Goal: Information Seeking & Learning: Learn about a topic

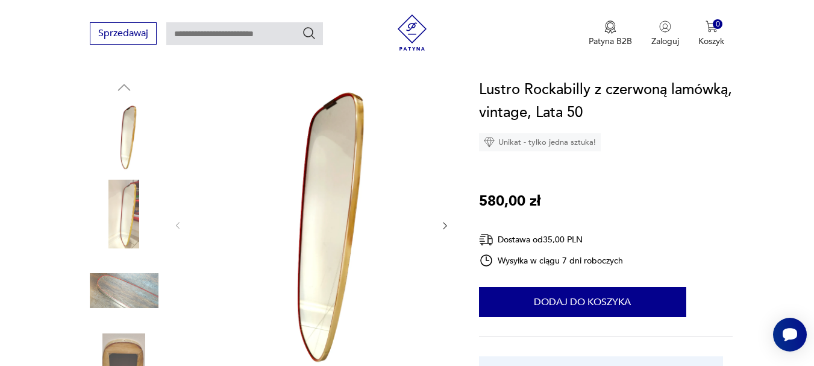
click at [444, 224] on icon "button" at bounding box center [445, 226] width 10 height 10
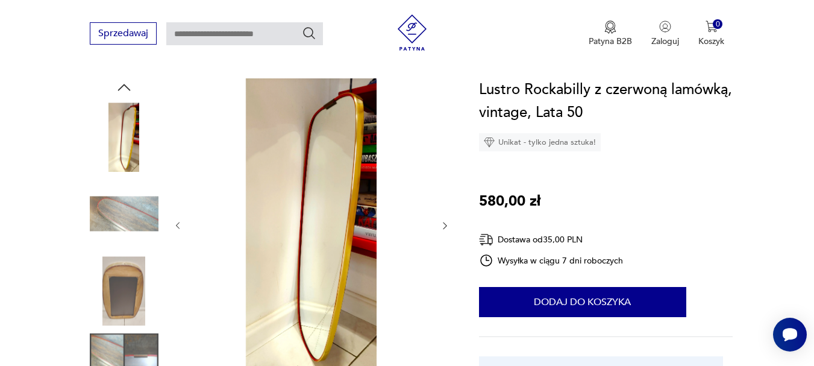
click at [444, 224] on icon "button" at bounding box center [445, 226] width 10 height 10
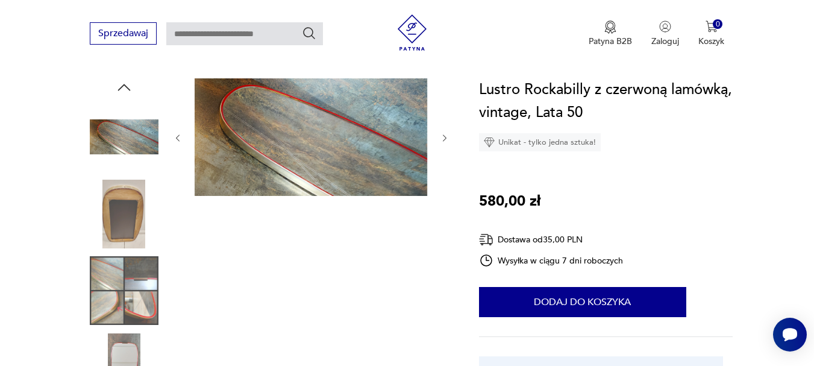
click at [445, 135] on icon "button" at bounding box center [445, 138] width 10 height 10
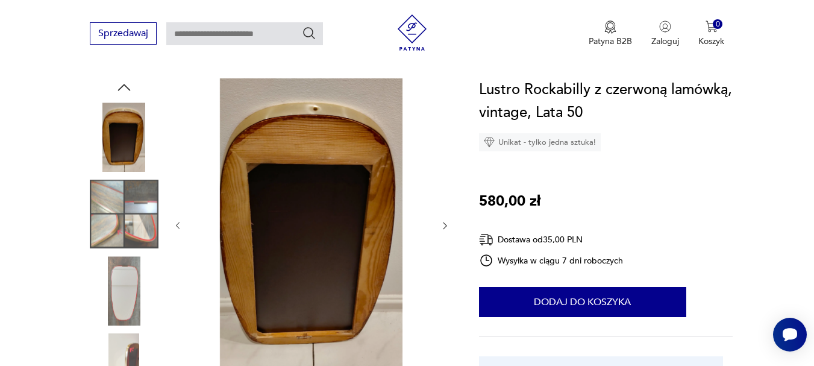
click at [443, 224] on icon "button" at bounding box center [445, 226] width 10 height 10
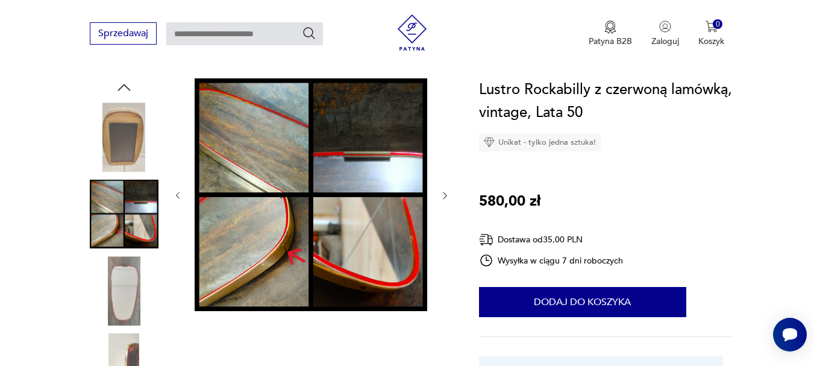
click at [445, 194] on icon "button" at bounding box center [445, 195] width 10 height 10
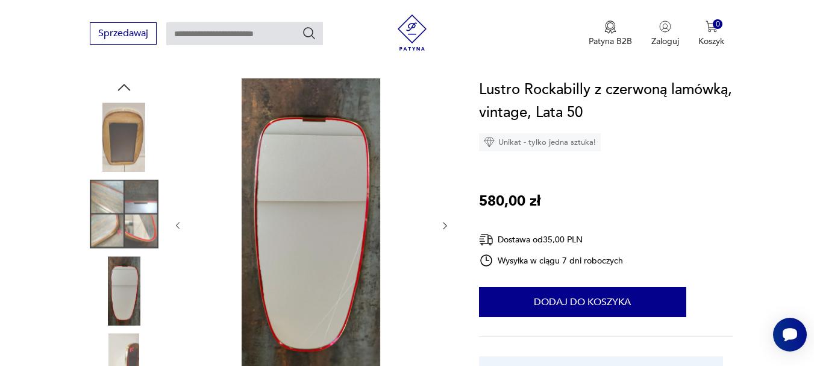
click at [449, 223] on icon "button" at bounding box center [445, 226] width 10 height 10
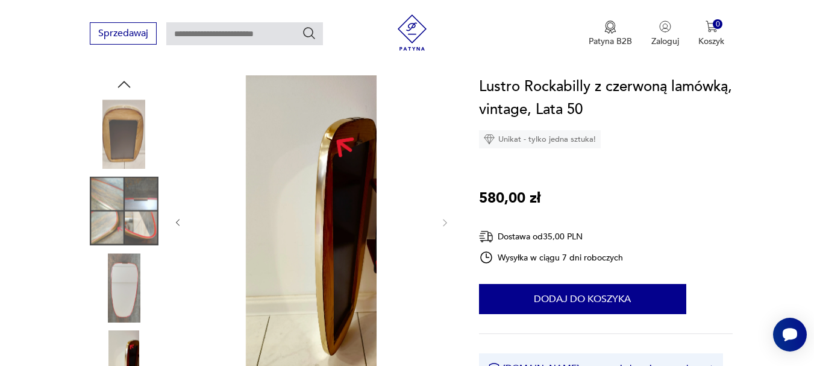
scroll to position [121, 0]
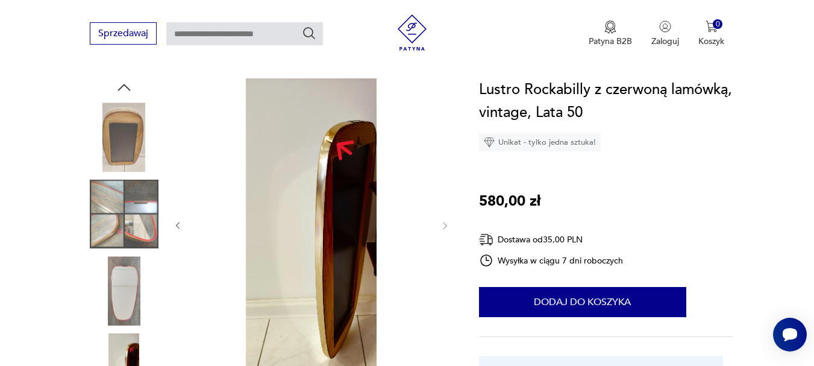
click at [177, 223] on icon "button" at bounding box center [178, 226] width 10 height 10
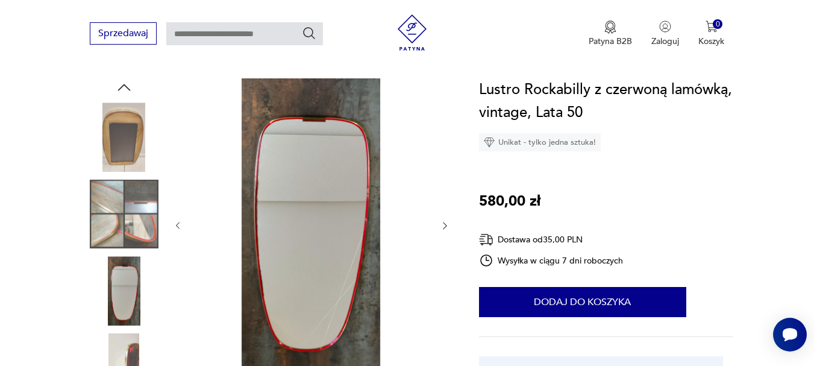
click at [177, 223] on icon "button" at bounding box center [178, 226] width 10 height 10
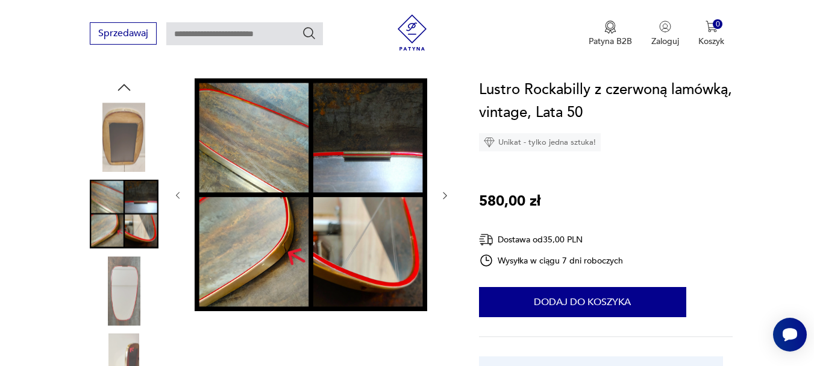
click at [177, 223] on div at bounding box center [311, 195] width 277 height 235
click at [177, 197] on icon "button" at bounding box center [178, 195] width 10 height 10
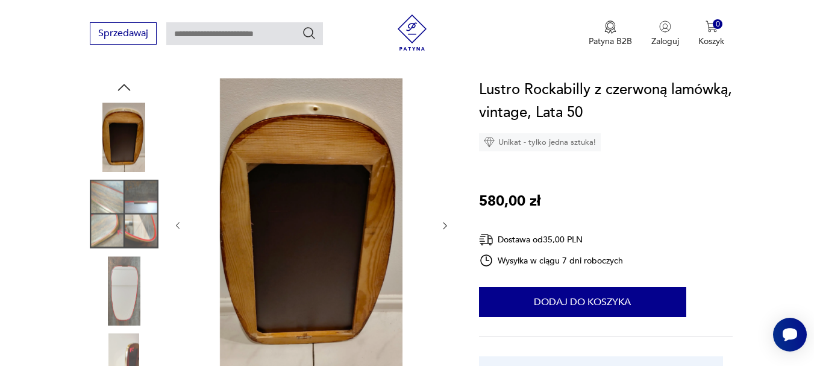
click at [178, 227] on icon "button" at bounding box center [178, 225] width 4 height 7
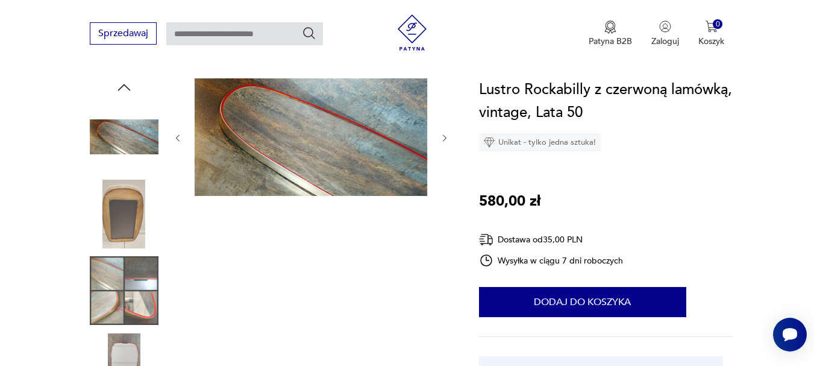
click at [179, 136] on icon "button" at bounding box center [178, 138] width 10 height 10
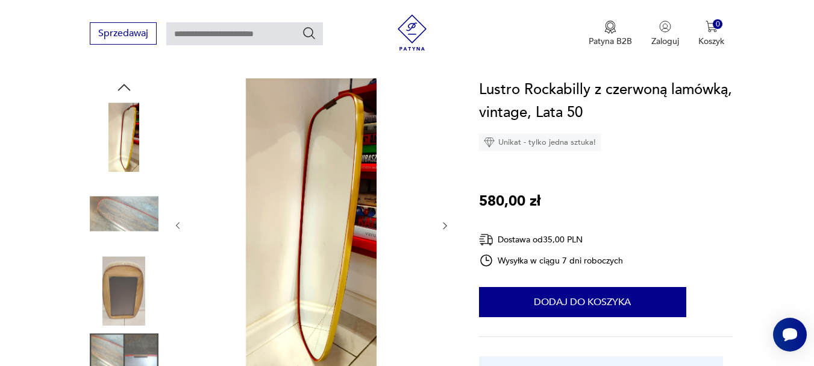
click at [177, 225] on icon "button" at bounding box center [178, 225] width 4 height 7
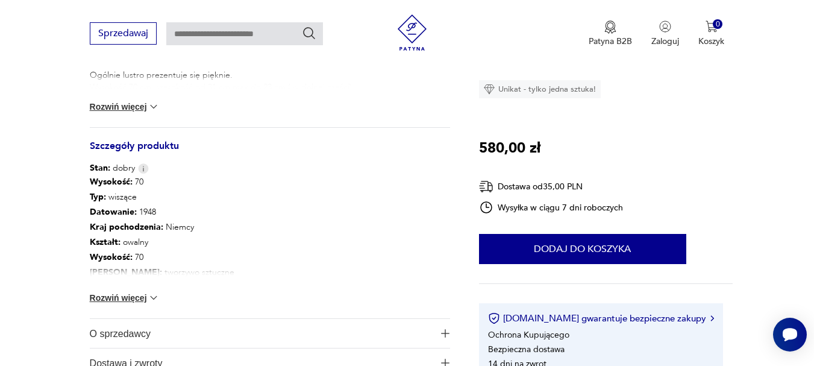
scroll to position [723, 0]
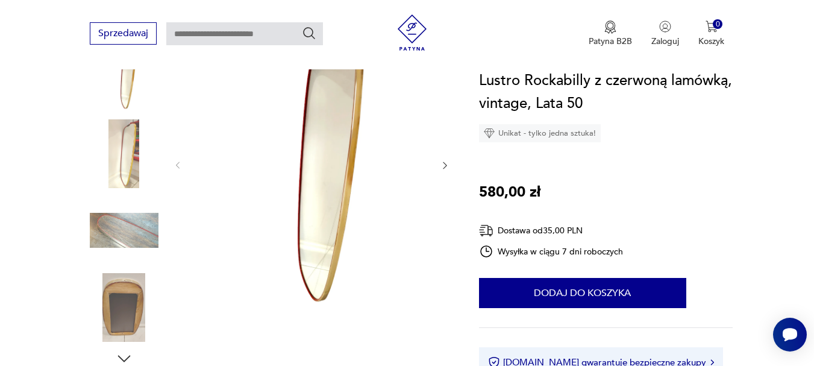
click at [325, 170] on img at bounding box center [311, 164] width 233 height 293
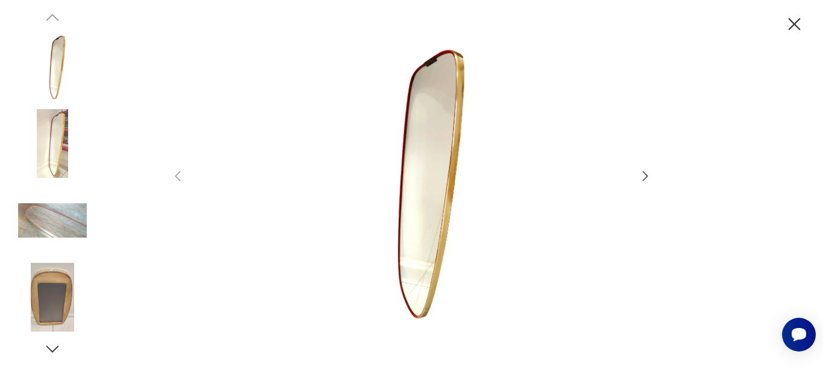
click at [646, 178] on icon "button" at bounding box center [645, 176] width 5 height 10
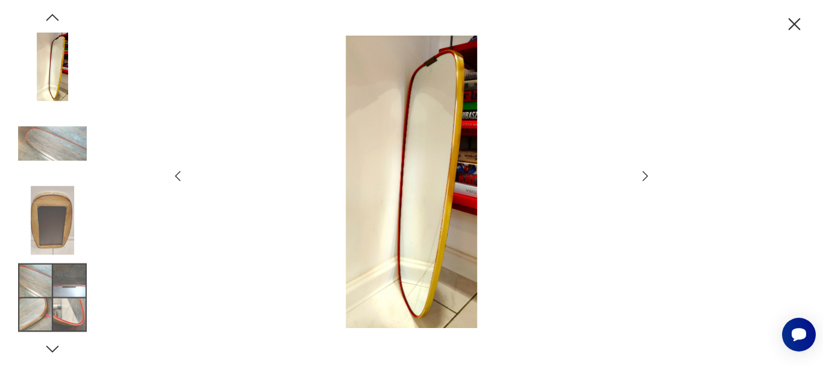
click at [646, 178] on icon "button" at bounding box center [645, 176] width 5 height 10
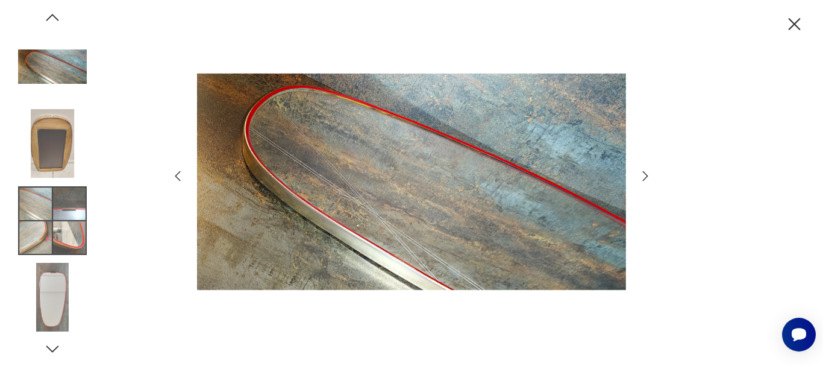
click at [646, 178] on icon "button" at bounding box center [645, 176] width 5 height 10
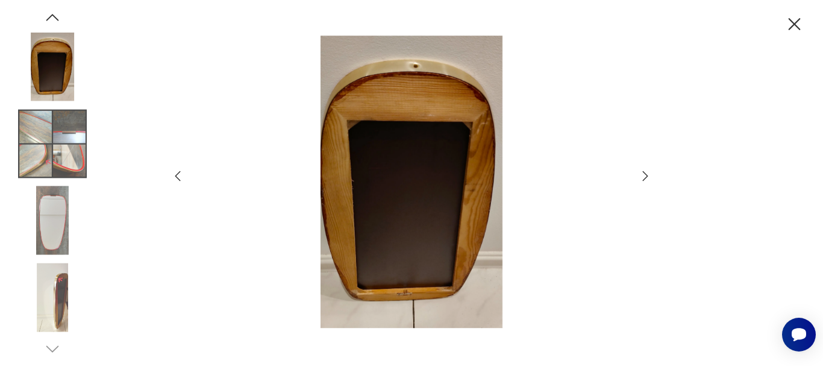
click at [646, 178] on icon "button" at bounding box center [645, 176] width 5 height 10
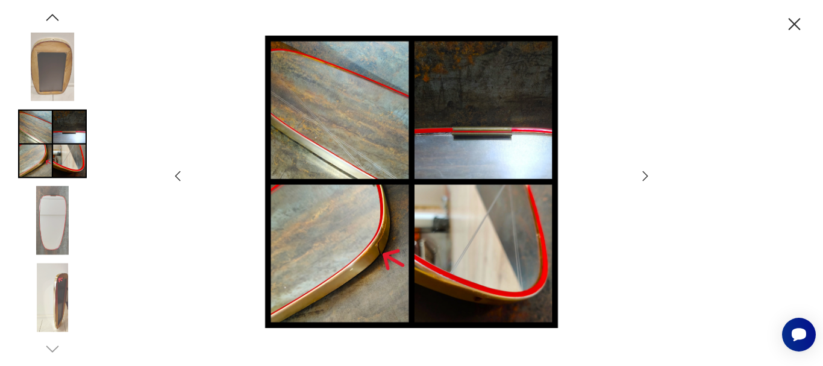
click at [646, 178] on icon "button" at bounding box center [645, 176] width 5 height 10
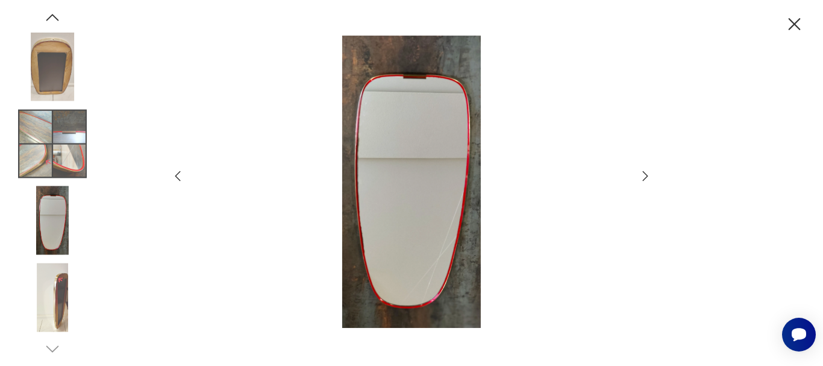
click at [646, 178] on icon "button" at bounding box center [645, 176] width 5 height 10
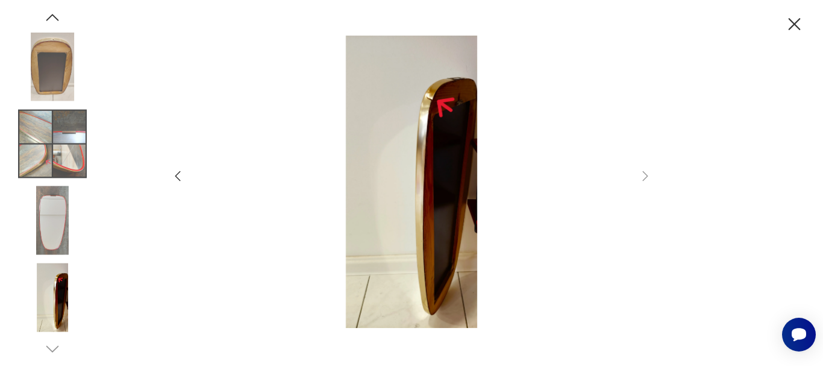
click at [177, 173] on icon "button" at bounding box center [178, 176] width 14 height 14
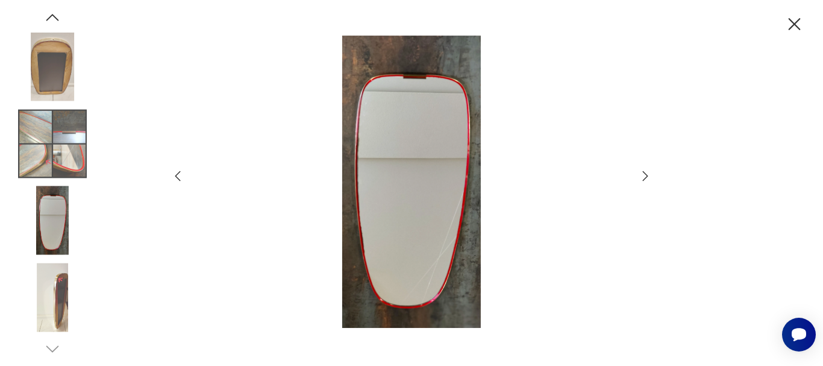
click at [177, 173] on icon "button" at bounding box center [178, 176] width 14 height 14
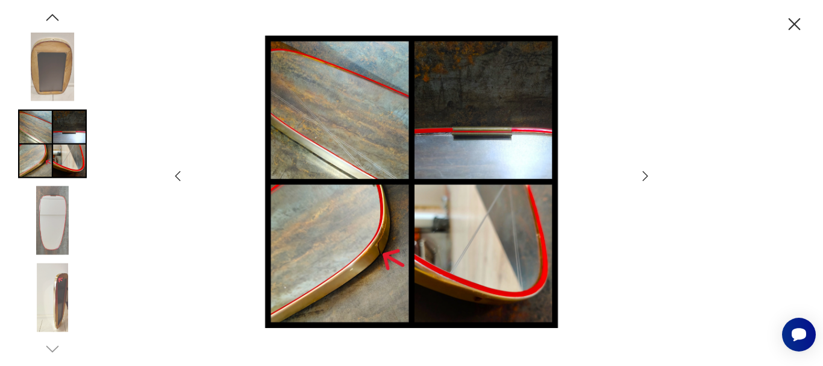
click at [177, 173] on icon "button" at bounding box center [178, 176] width 14 height 14
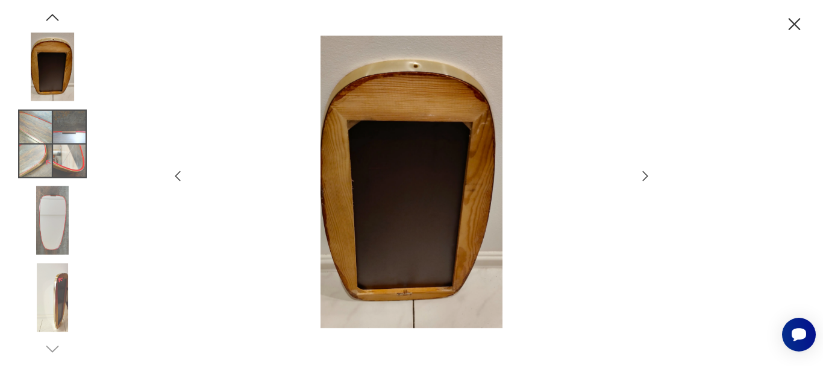
click at [177, 173] on icon "button" at bounding box center [178, 176] width 14 height 14
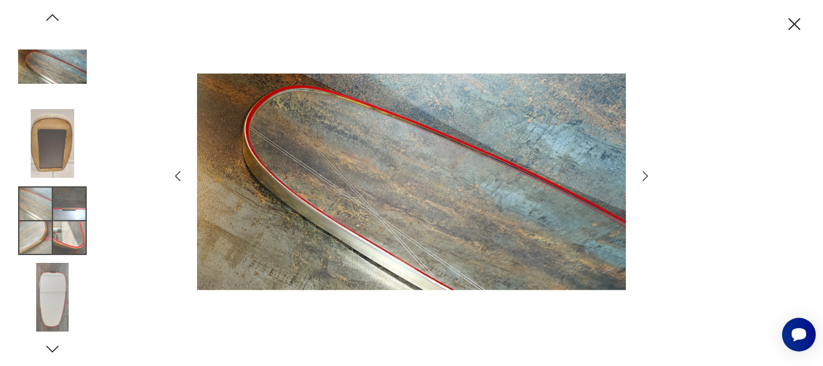
click at [177, 173] on icon "button" at bounding box center [178, 176] width 14 height 14
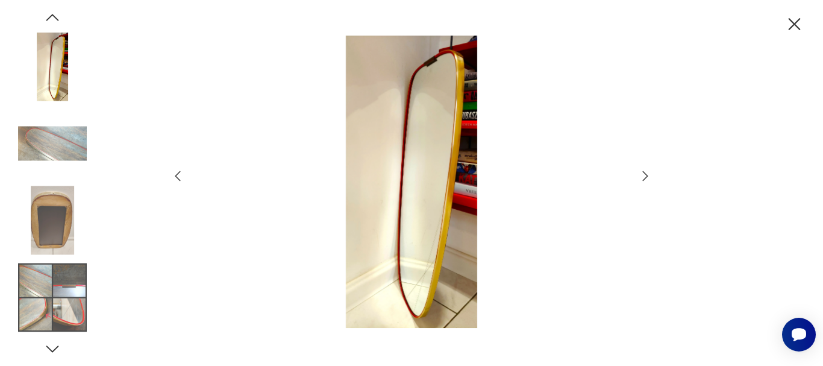
click at [177, 173] on icon "button" at bounding box center [178, 176] width 14 height 14
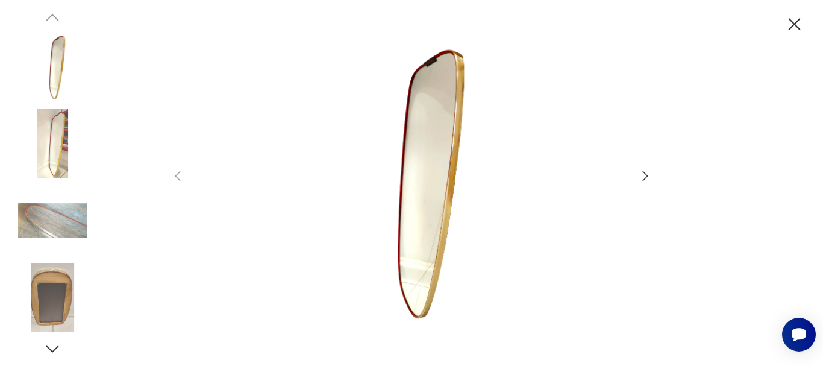
click at [795, 22] on icon "button" at bounding box center [794, 24] width 21 height 21
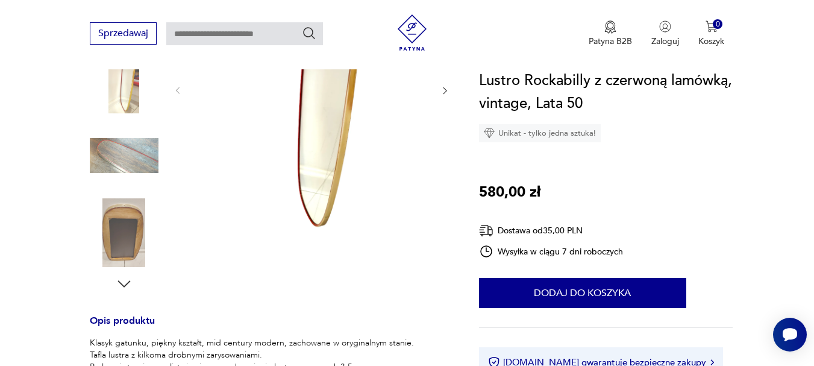
scroll to position [362, 0]
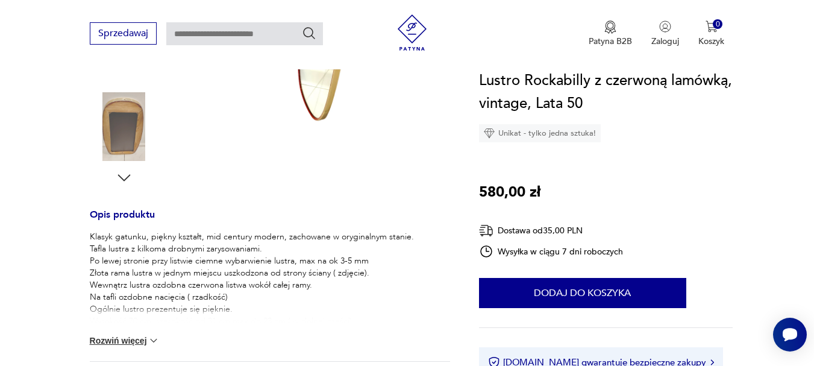
click at [124, 176] on icon "button" at bounding box center [124, 178] width 18 height 18
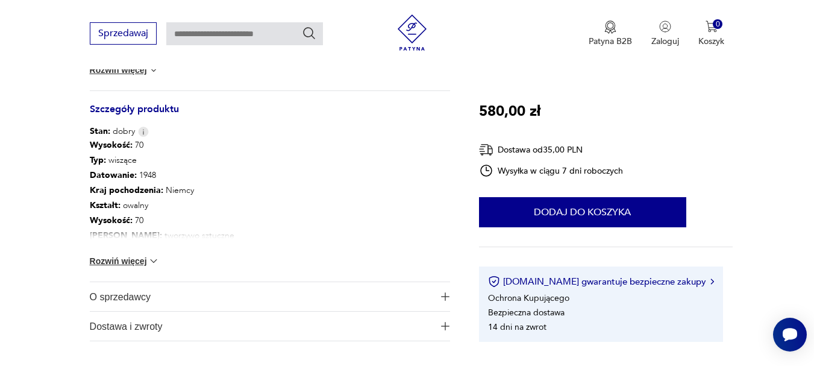
scroll to position [422, 0]
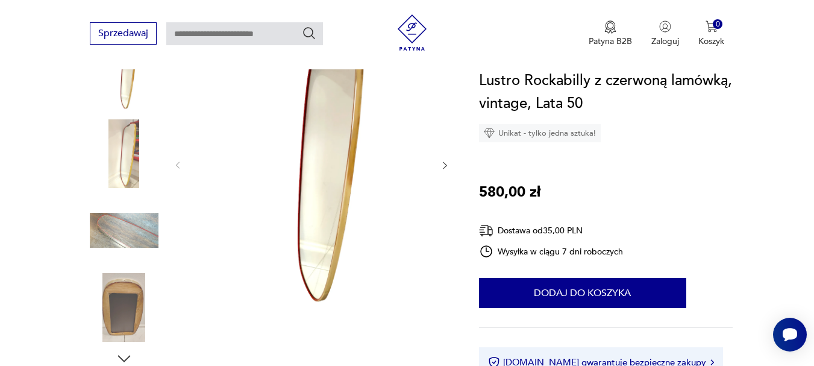
click at [332, 177] on img at bounding box center [311, 164] width 233 height 293
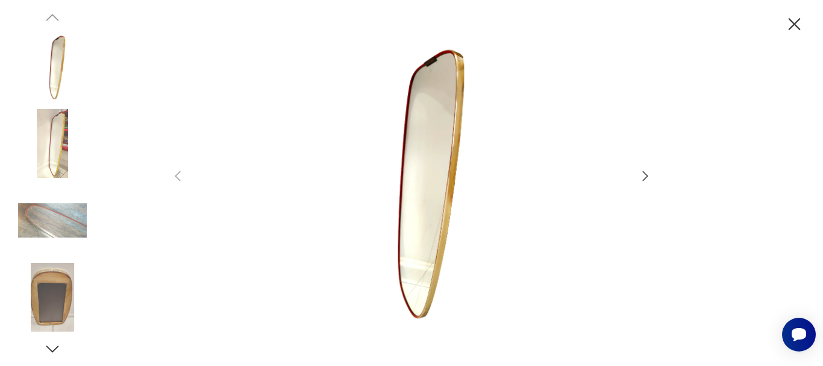
click at [642, 176] on icon "button" at bounding box center [645, 176] width 14 height 14
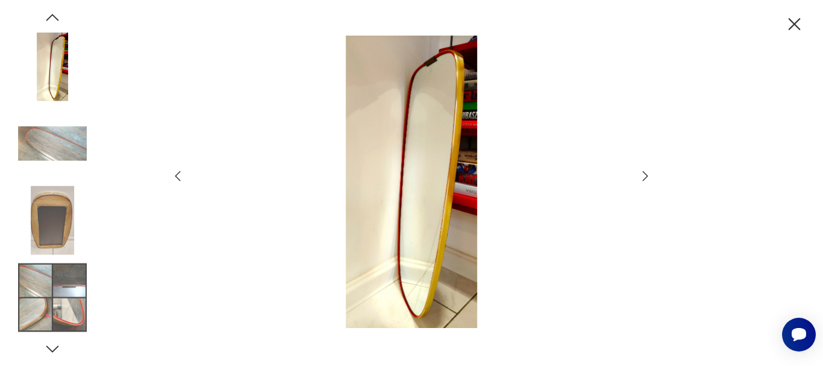
click at [643, 176] on icon "button" at bounding box center [645, 176] width 14 height 14
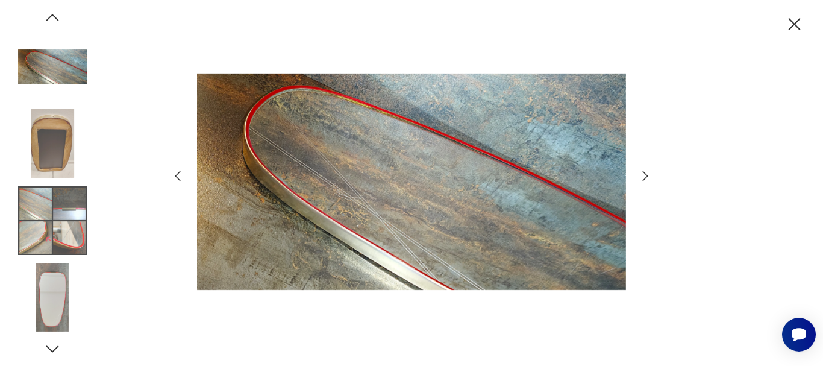
click at [643, 176] on icon "button" at bounding box center [645, 176] width 14 height 14
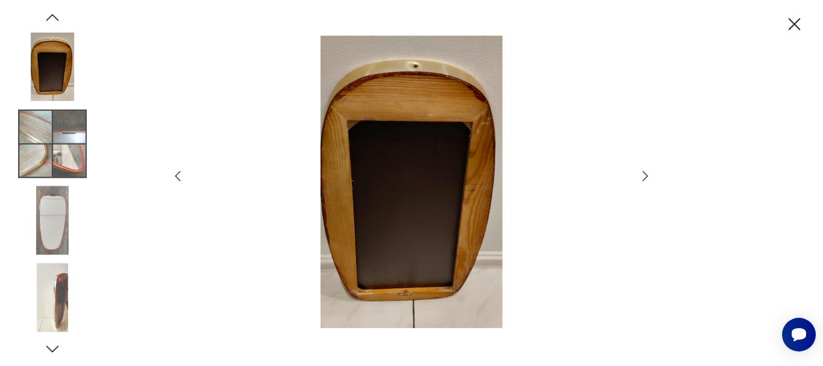
click at [643, 176] on icon "button" at bounding box center [645, 176] width 14 height 14
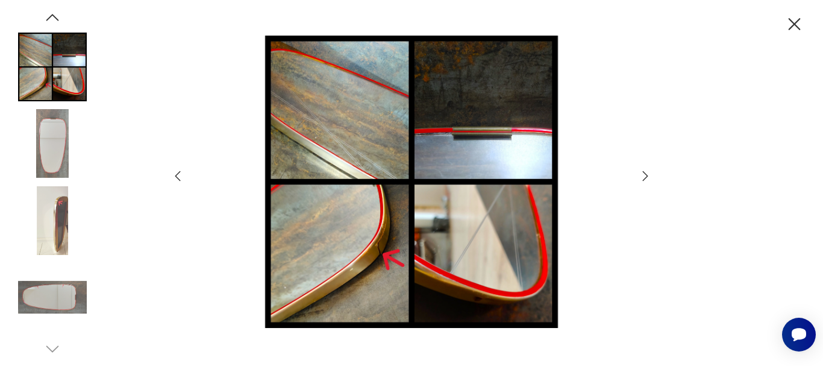
click at [643, 176] on icon "button" at bounding box center [645, 176] width 14 height 14
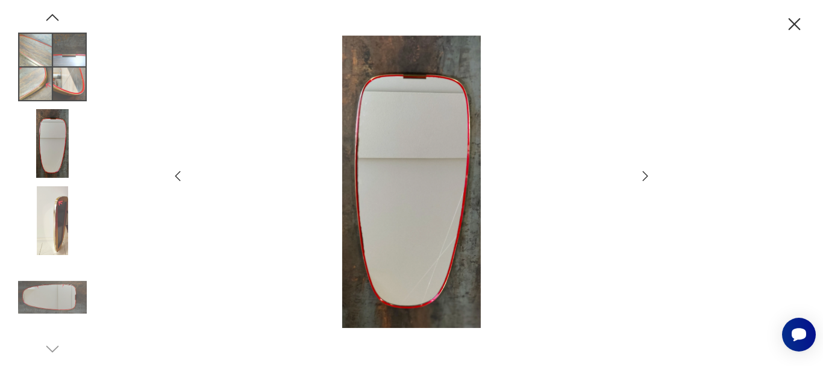
click at [643, 176] on icon "button" at bounding box center [645, 176] width 14 height 14
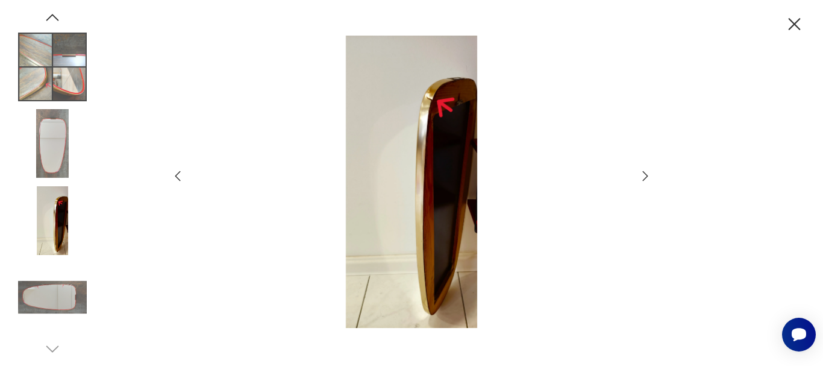
click at [643, 176] on icon "button" at bounding box center [645, 176] width 14 height 14
